Goal: Task Accomplishment & Management: Use online tool/utility

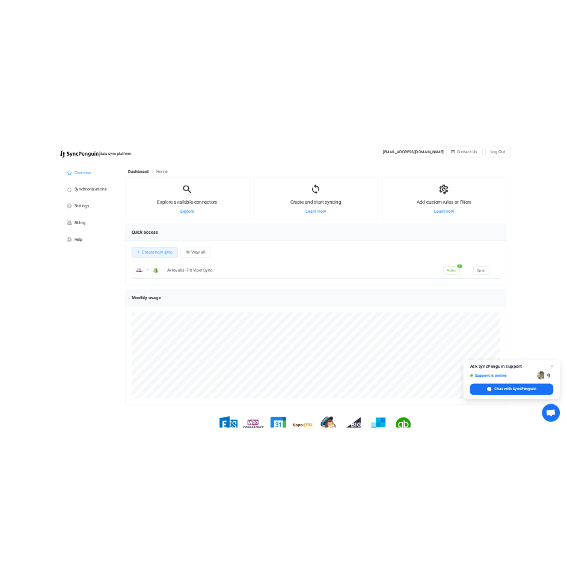
scroll to position [233, 769]
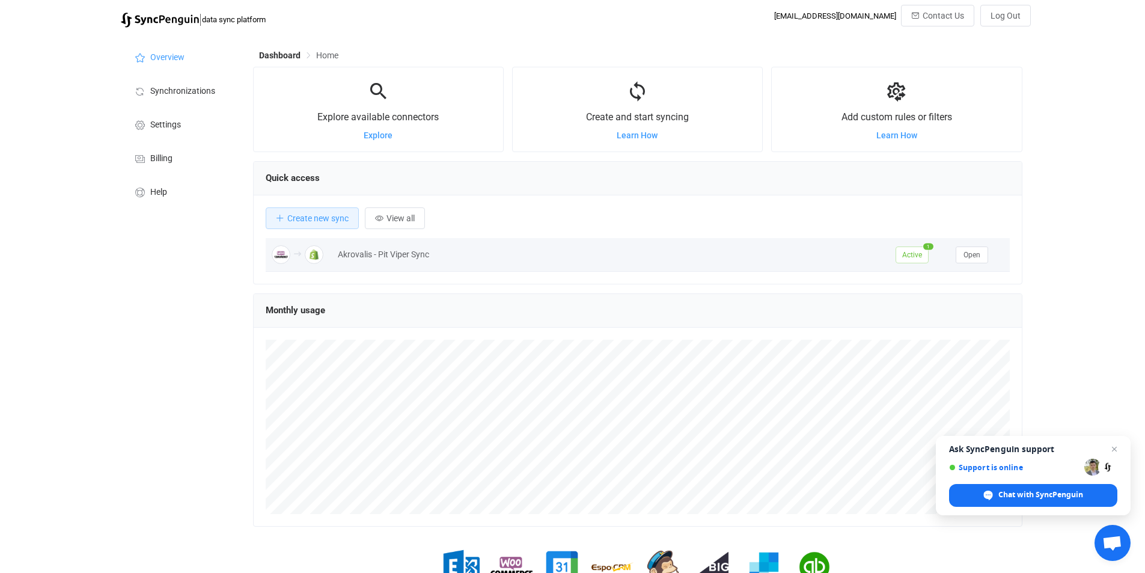
click at [909, 250] on span "Active" at bounding box center [912, 254] width 33 height 17
click at [970, 259] on span "Open" at bounding box center [972, 255] width 17 height 8
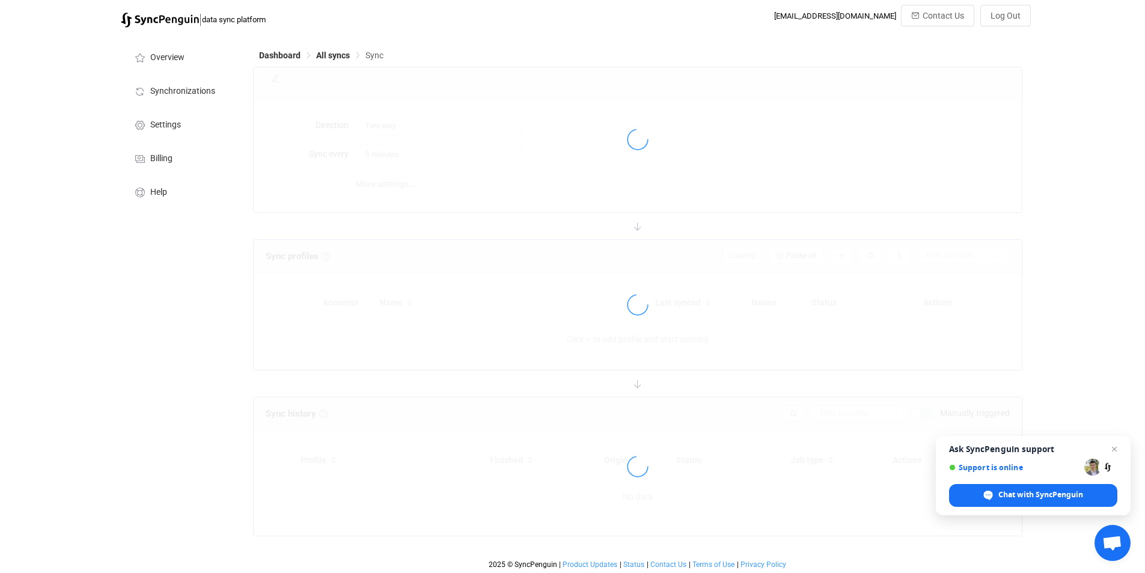
type input "WooCommerce → Shopify"
type input "2 hours"
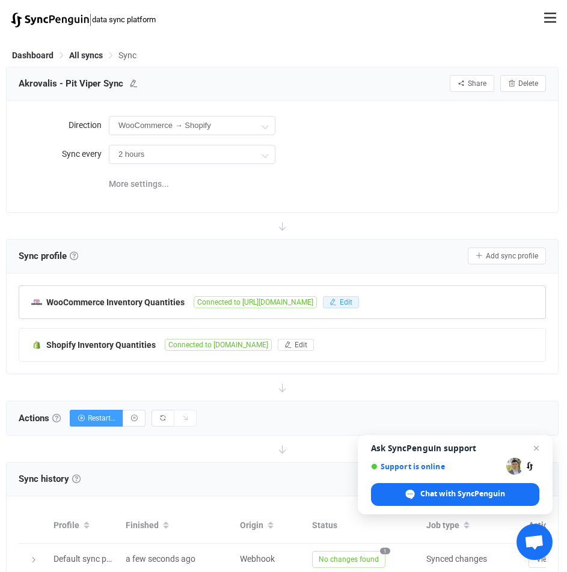
click at [352, 304] on span "Edit" at bounding box center [346, 302] width 13 height 8
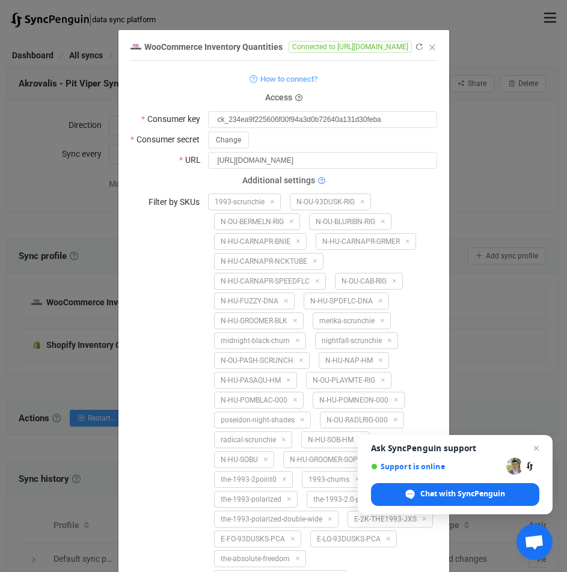
click at [318, 178] on icon "dialog" at bounding box center [321, 181] width 7 height 7
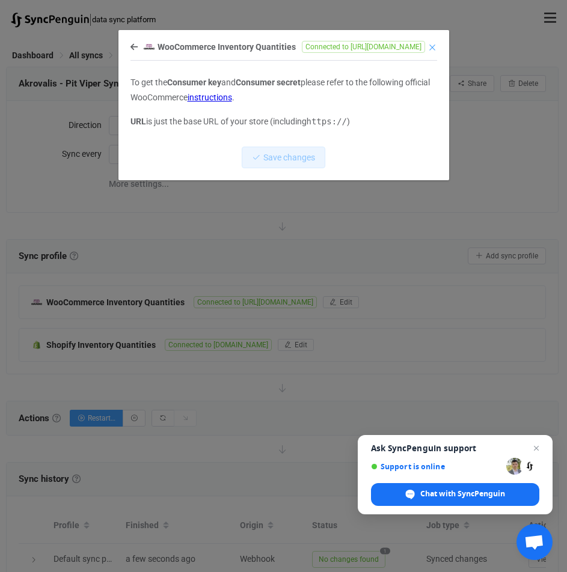
click at [434, 44] on icon "Close" at bounding box center [432, 48] width 10 height 10
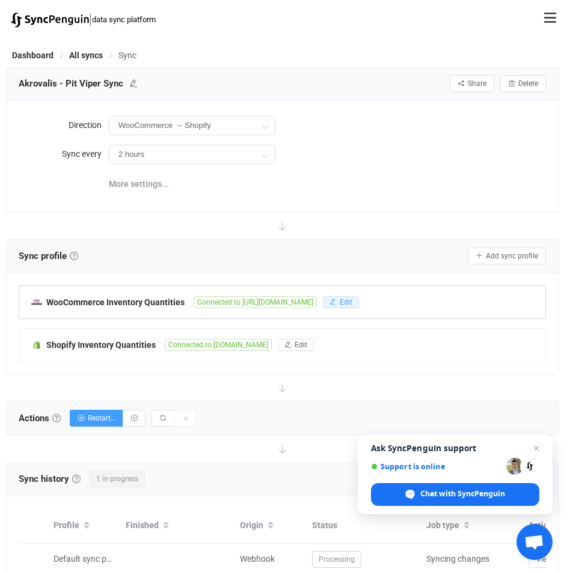
click at [352, 303] on span "Edit" at bounding box center [346, 302] width 13 height 8
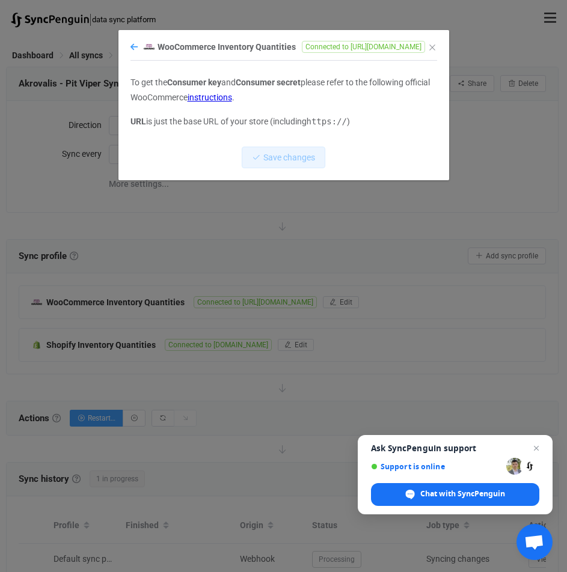
click at [135, 46] on icon "dialog" at bounding box center [133, 47] width 7 height 8
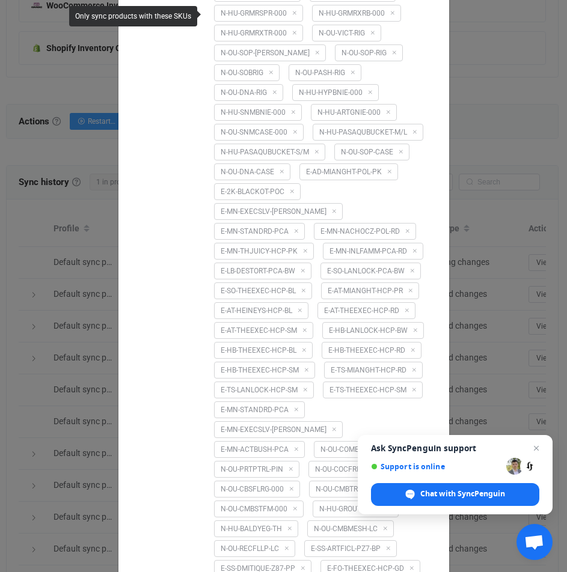
scroll to position [374, 0]
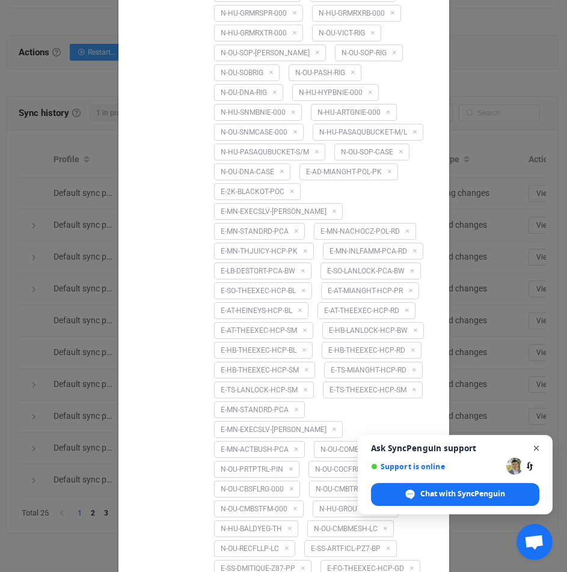
click at [538, 450] on span "Close chat" at bounding box center [536, 448] width 15 height 15
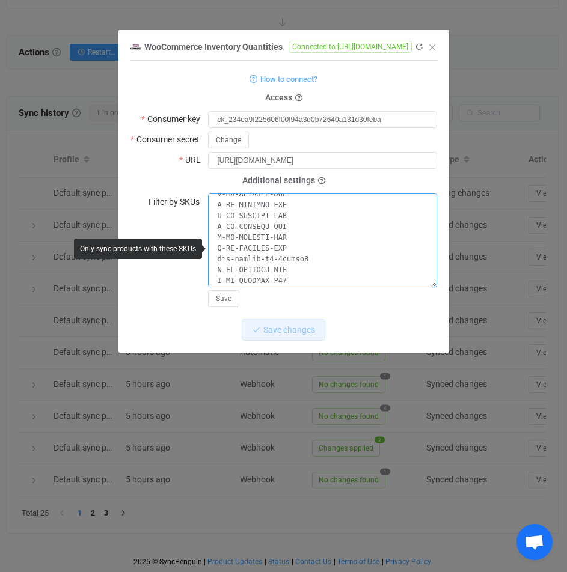
scroll to position [4144, 0]
click at [316, 275] on textarea "dialog" at bounding box center [322, 241] width 229 height 94
paste textarea "E-NR-RADICAL-HCP-SM E-LB-HIMALAY-PCA-FD E-AD-RNBWCLX-PCA-CX E-WC-THEEXEC-PCA-GD…"
click at [300, 264] on textarea "dialog" at bounding box center [322, 241] width 229 height 94
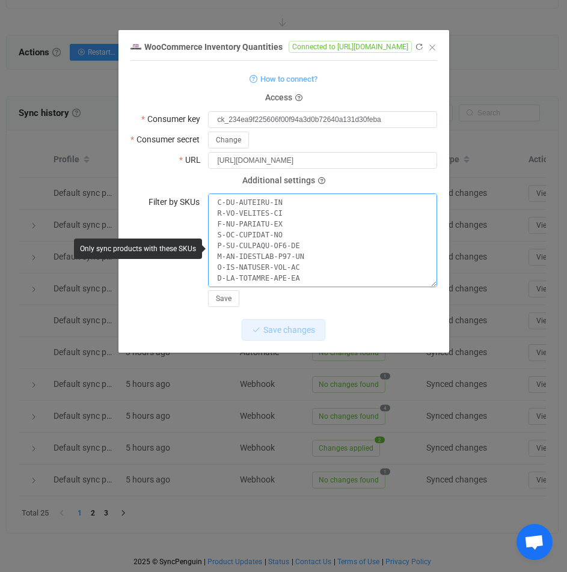
paste textarea "E-NR-RADICAL-HCP-SM E-LB-HIMALAY-PCA-FD E-AD-RNBWCLX-PCA-CX E-WC-THEEXEC-PCA-GD…"
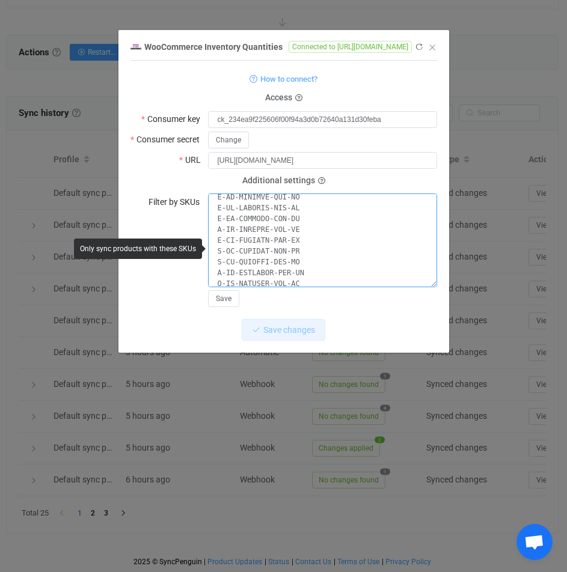
scroll to position [4598, 0]
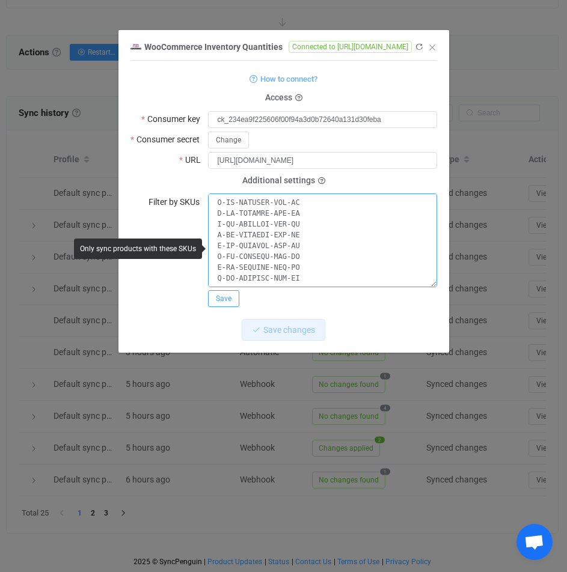
type textarea "1993-scrunchie N-OU-93DUSK-RIG N-OU-BERMELN-RIG N-OU-BLURIBN-RIG N-HU-CARNAPR-B…"
click at [224, 296] on span "Save" at bounding box center [224, 299] width 16 height 8
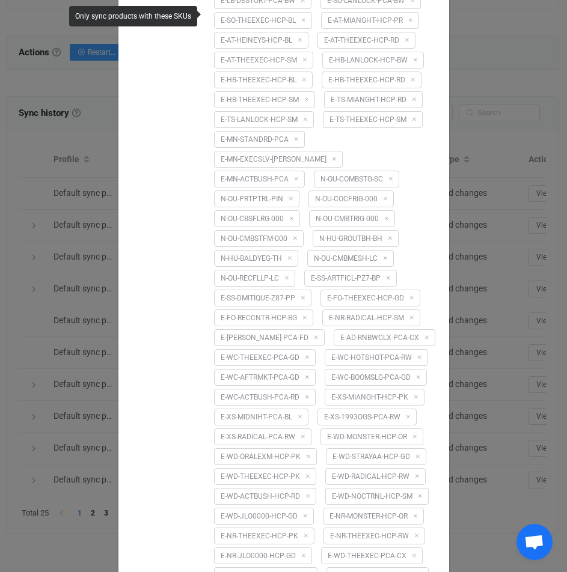
scroll to position [4196, 0]
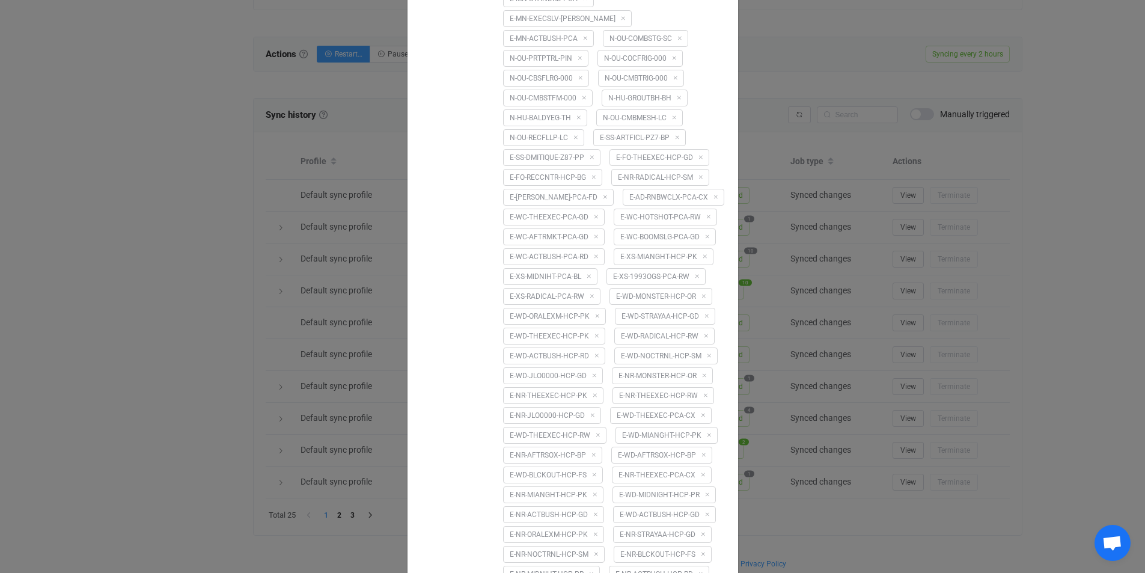
scroll to position [4195, 0]
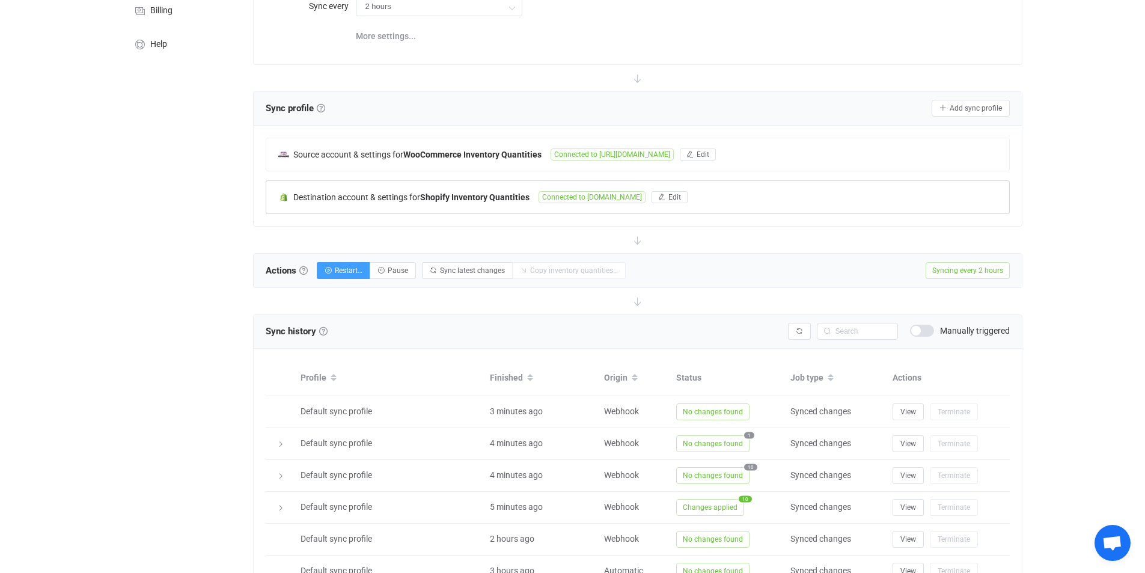
scroll to position [150, 0]
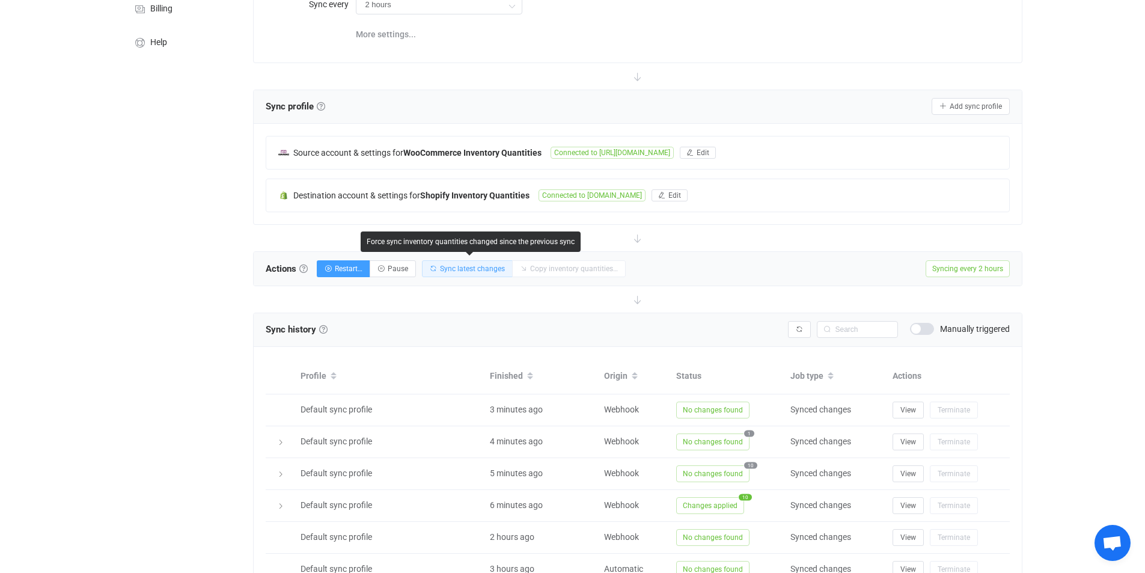
click at [472, 268] on span "Sync latest changes" at bounding box center [472, 268] width 65 height 8
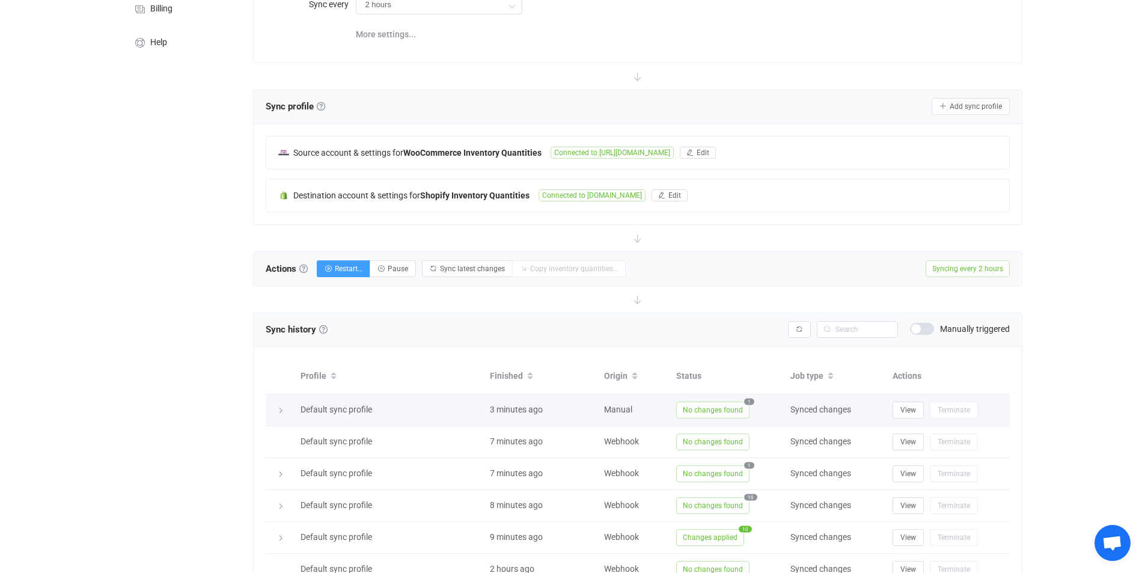
click at [747, 401] on span "1" at bounding box center [749, 401] width 10 height 7
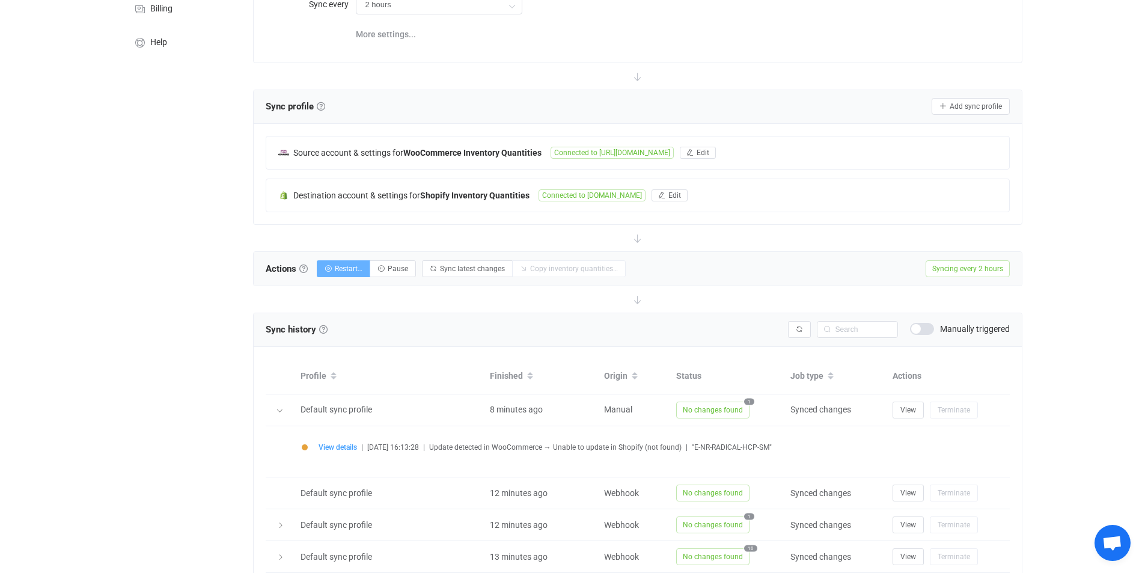
click at [338, 272] on button "Restart…" at bounding box center [343, 268] width 53 height 17
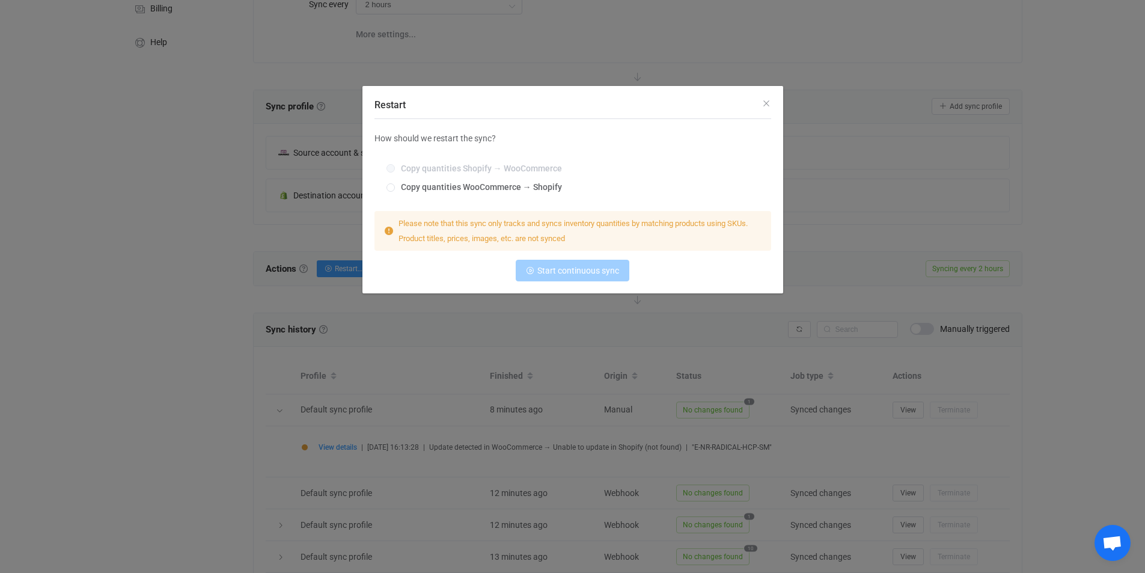
click at [392, 183] on div "Copy quantities Shopify → WooCommerce Copy quantities WooCommerce → Shopify" at bounding box center [572, 178] width 397 height 47
click at [392, 185] on span "Restart" at bounding box center [391, 187] width 8 height 8
click at [392, 185] on input "Copy quantities WooCommerce → Shopify" at bounding box center [391, 188] width 8 height 10
radio input "true"
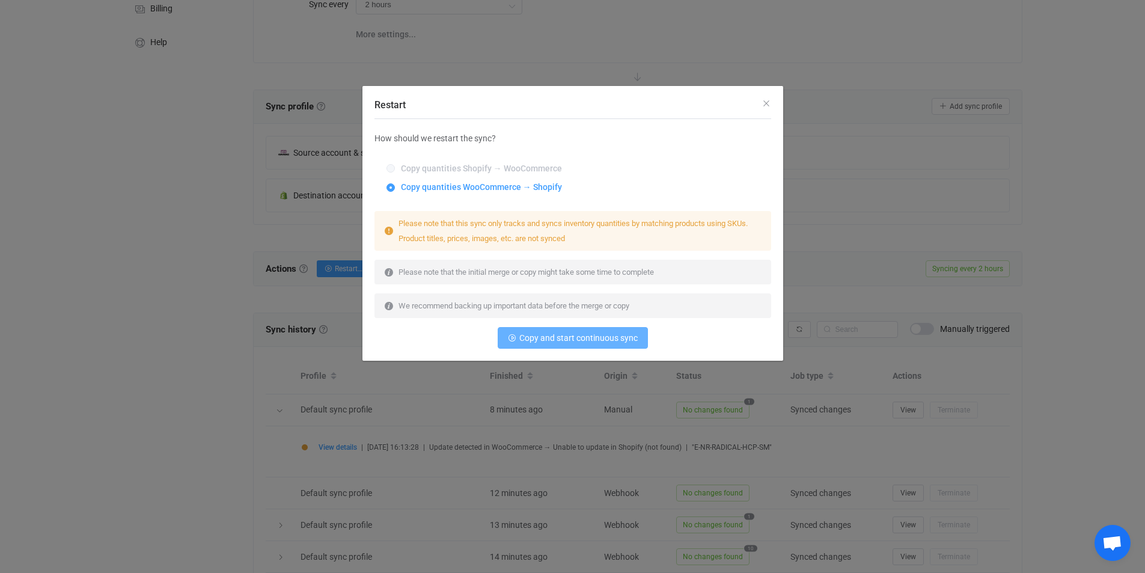
click at [536, 335] on span "Copy and start continuous sync" at bounding box center [578, 338] width 118 height 10
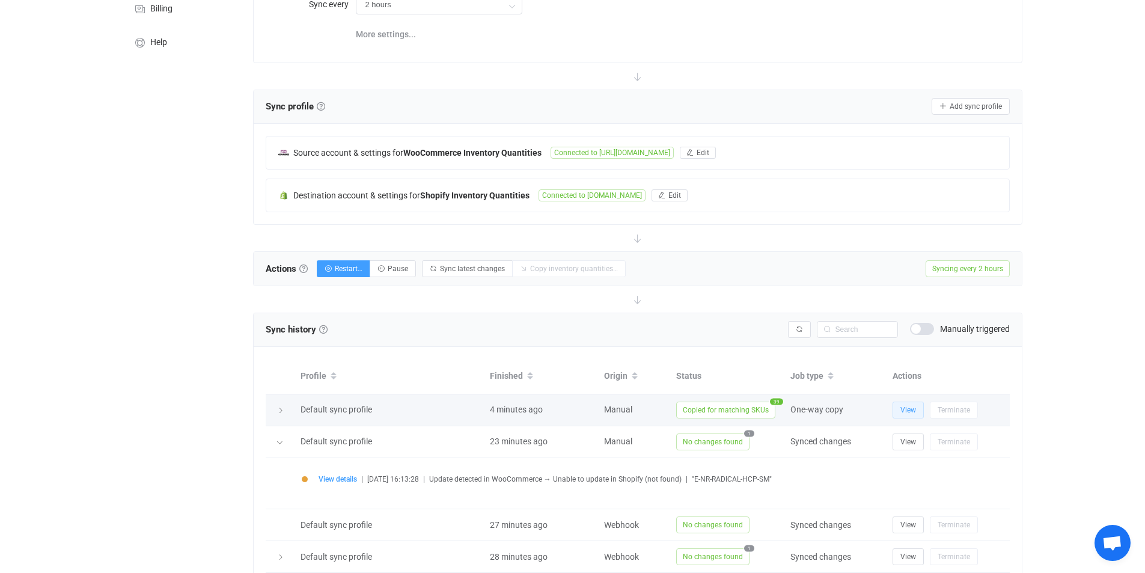
click at [905, 411] on span "View" at bounding box center [908, 410] width 16 height 8
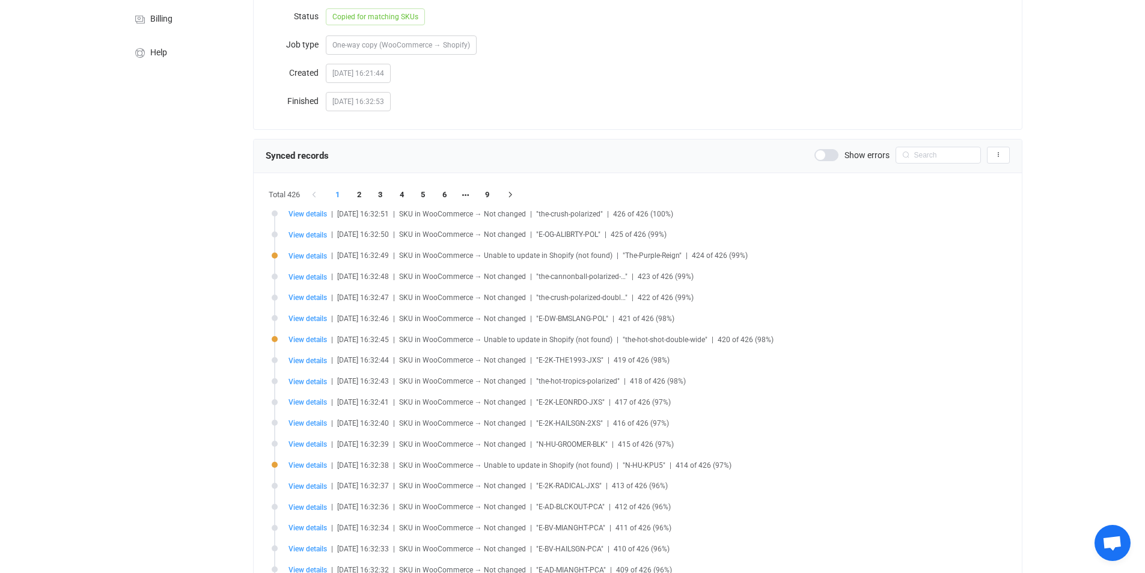
scroll to position [140, 0]
